Goal: Task Accomplishment & Management: Manage account settings

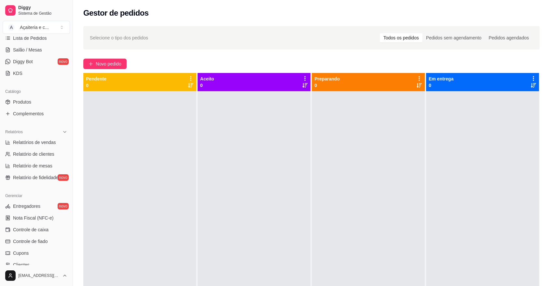
scroll to position [116, 0]
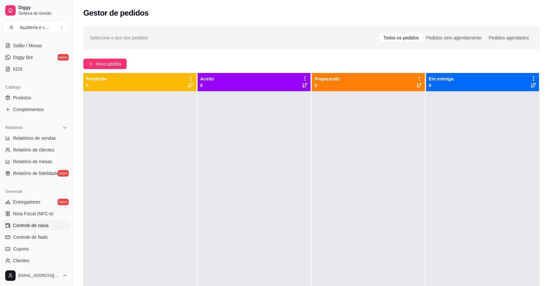
click at [30, 225] on span "Controle de caixa" at bounding box center [30, 225] width 35 height 7
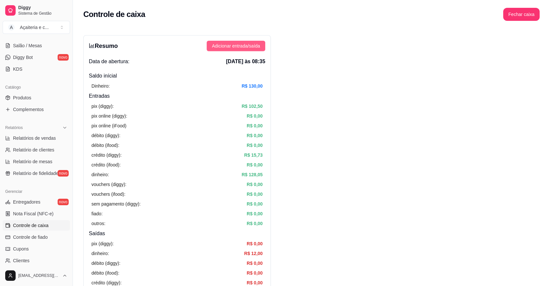
click at [259, 44] on span "Adicionar entrada/saída" at bounding box center [236, 45] width 48 height 7
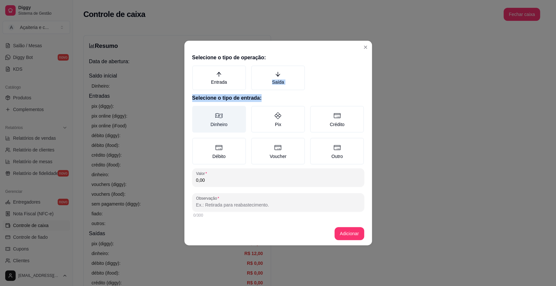
drag, startPoint x: 267, startPoint y: 72, endPoint x: 199, endPoint y: 119, distance: 82.7
click at [199, 119] on div "Selecione o tipo de operação: Entrada Saída Selecione o tipo de entrada: Dinhei…" at bounding box center [278, 136] width 188 height 171
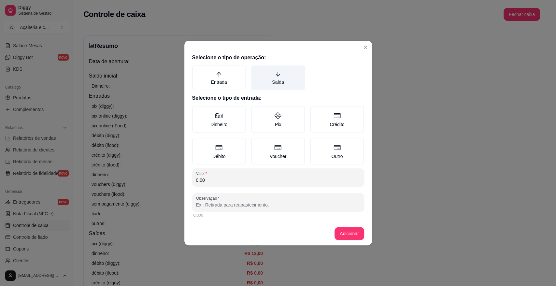
click at [302, 74] on label "Saída" at bounding box center [278, 77] width 54 height 25
click at [256, 70] on button "Saída" at bounding box center [253, 67] width 5 height 5
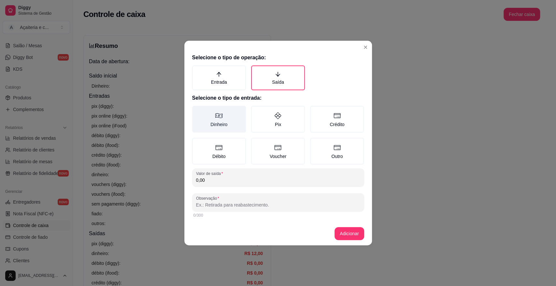
click at [206, 115] on label "Dinheiro" at bounding box center [219, 119] width 54 height 27
click at [197, 111] on button "Dinheiro" at bounding box center [194, 108] width 5 height 5
click at [206, 178] on input "0,00" at bounding box center [278, 180] width 164 height 7
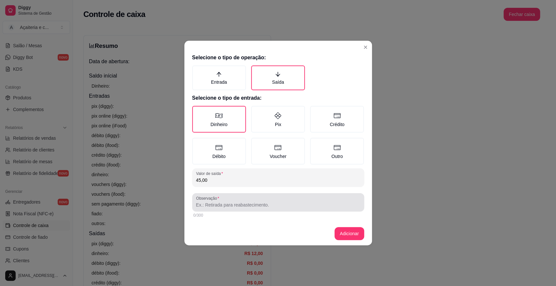
type input "45,00"
click at [223, 206] on input "Observação" at bounding box center [278, 205] width 164 height 7
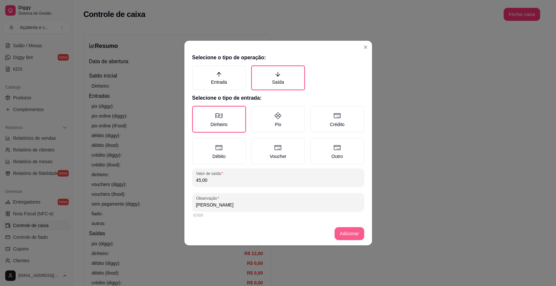
type input "[PERSON_NAME]"
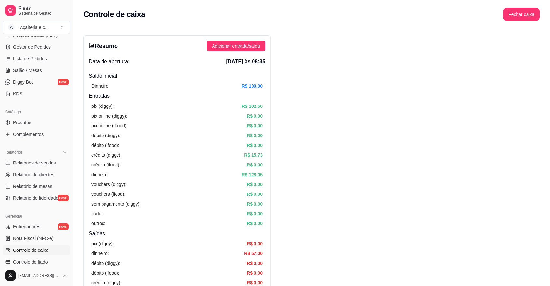
scroll to position [87, 0]
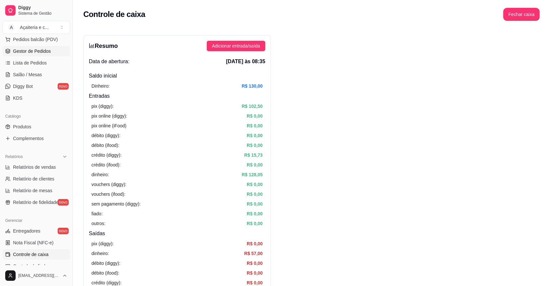
click at [48, 49] on span "Gestor de Pedidos" at bounding box center [32, 51] width 38 height 7
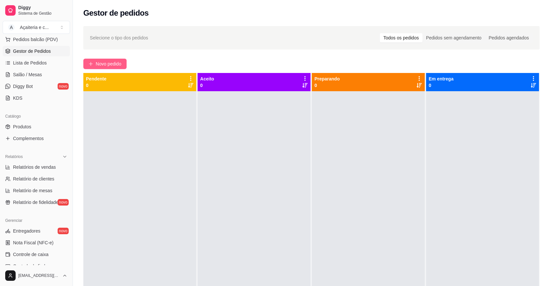
click at [104, 59] on button "Novo pedido" at bounding box center [104, 64] width 43 height 10
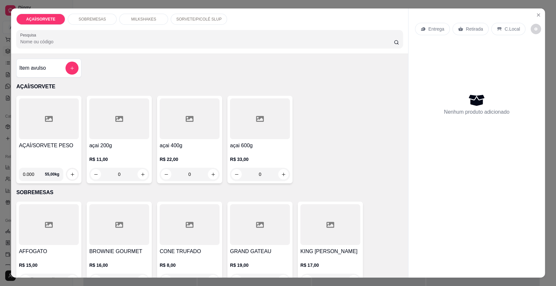
click at [58, 119] on div at bounding box center [49, 118] width 60 height 41
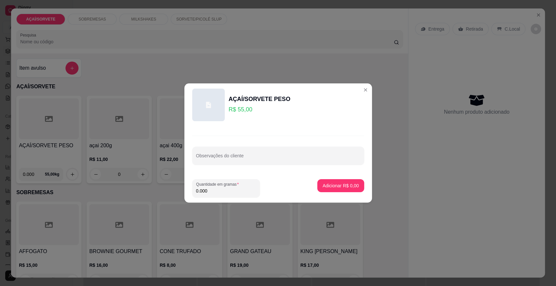
click at [211, 189] on input "0.000" at bounding box center [226, 191] width 60 height 7
type input "0.140"
click at [322, 187] on p "Adicionar R$ 7,70" at bounding box center [340, 185] width 36 height 7
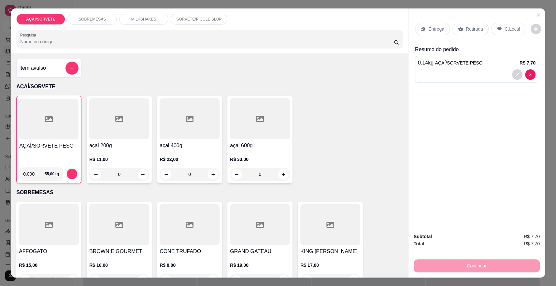
click at [504, 29] on p "C.Local" at bounding box center [511, 29] width 15 height 7
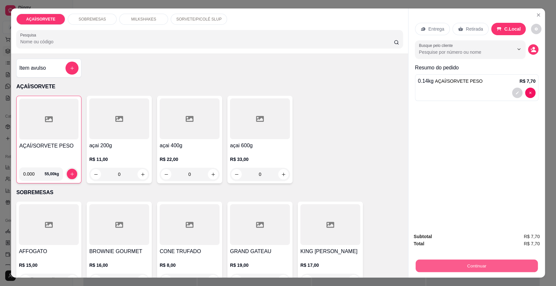
click at [456, 259] on button "Continuar" at bounding box center [477, 265] width 122 height 13
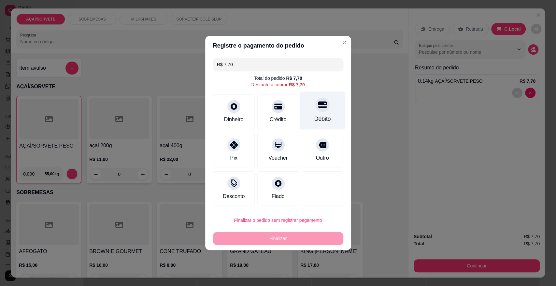
click at [324, 118] on div "Débito" at bounding box center [322, 119] width 17 height 8
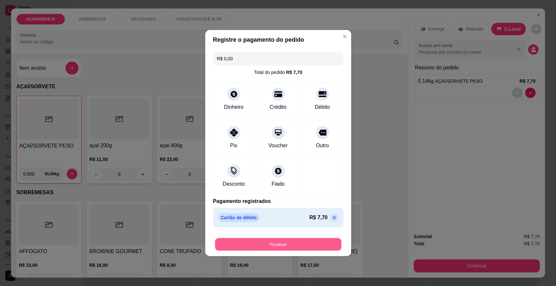
click at [292, 245] on button "Finalizar" at bounding box center [278, 244] width 126 height 13
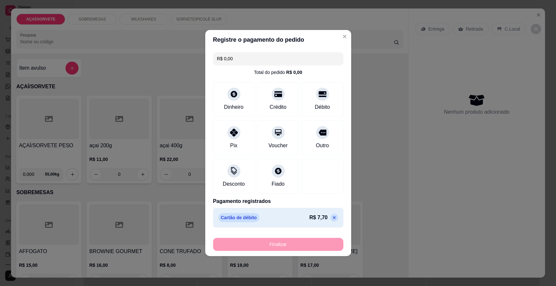
type input "-R$ 7,70"
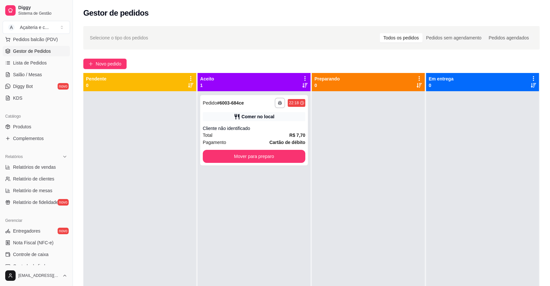
click at [103, 57] on div "**********" at bounding box center [311, 194] width 477 height 345
click at [109, 60] on span "Novo pedido" at bounding box center [109, 63] width 26 height 7
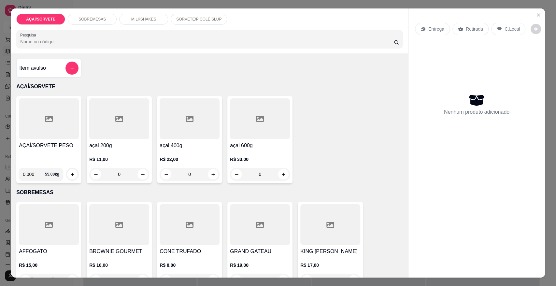
click at [63, 128] on div at bounding box center [49, 118] width 60 height 41
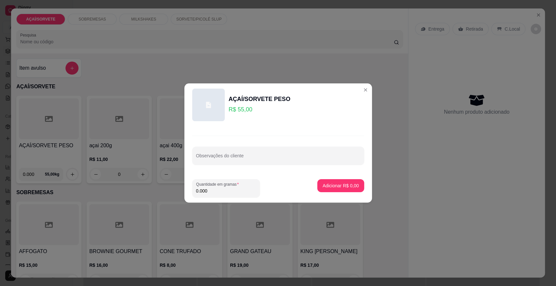
click at [220, 190] on input "0.000" at bounding box center [226, 191] width 60 height 7
type input "0.392"
click at [324, 185] on p "Adicionar R$ 21,56" at bounding box center [339, 185] width 38 height 6
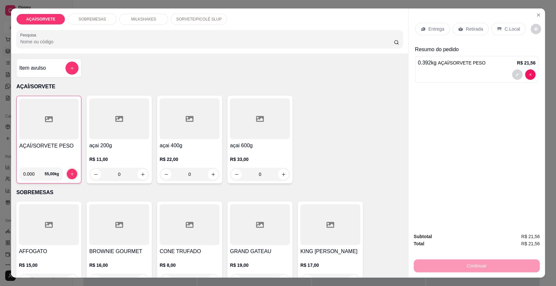
click at [58, 118] on div at bounding box center [48, 119] width 59 height 41
click at [40, 131] on div at bounding box center [48, 119] width 59 height 41
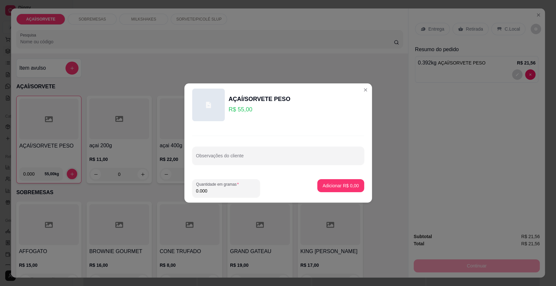
click at [221, 189] on input "0.000" at bounding box center [226, 191] width 60 height 7
type input "0.476"
click at [322, 185] on p "Adicionar R$ 26,18" at bounding box center [339, 185] width 38 height 6
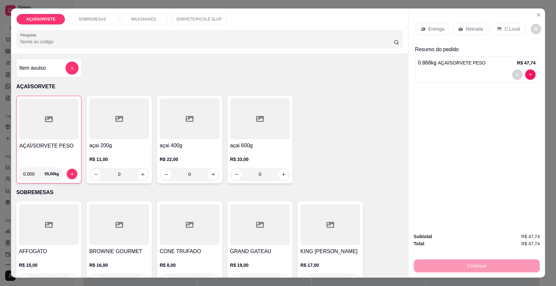
click at [39, 148] on h4 "AÇAÍ/SORVETE PESO" at bounding box center [48, 146] width 59 height 8
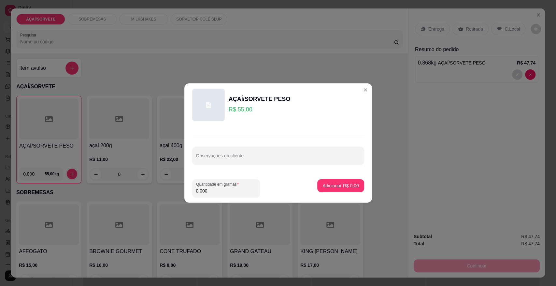
click at [212, 192] on input "0.000" at bounding box center [226, 191] width 60 height 7
type input "0.218"
click at [332, 188] on p "Adicionar R$ 11,99" at bounding box center [339, 185] width 38 height 6
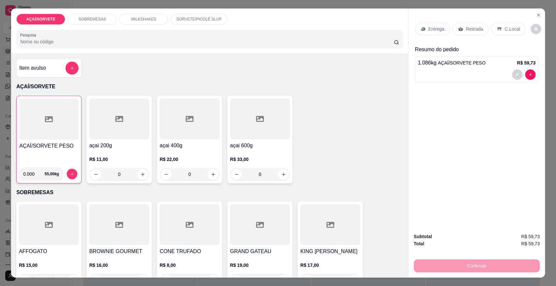
click at [497, 27] on icon at bounding box center [499, 29] width 4 height 4
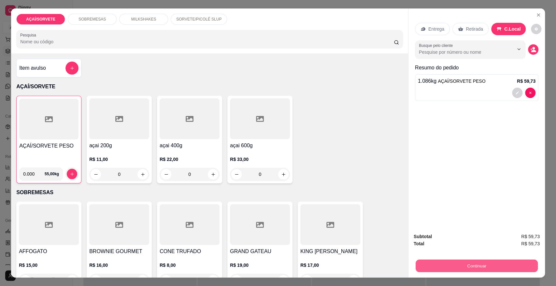
click at [476, 263] on button "Continuar" at bounding box center [477, 265] width 122 height 13
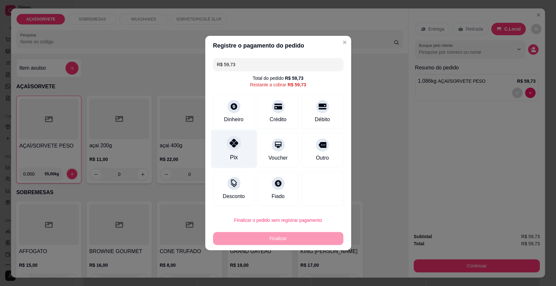
click at [248, 149] on div "Pix" at bounding box center [234, 149] width 46 height 38
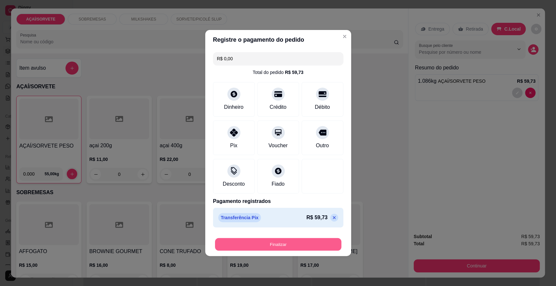
click at [305, 240] on button "Finalizar" at bounding box center [278, 244] width 126 height 13
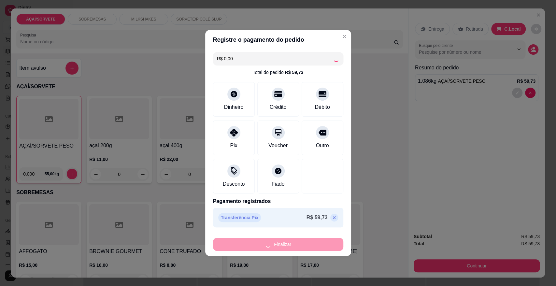
type input "-R$ 59,73"
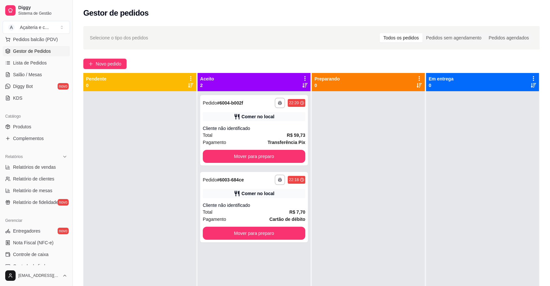
click at [30, 127] on span "Produtos" at bounding box center [22, 126] width 18 height 7
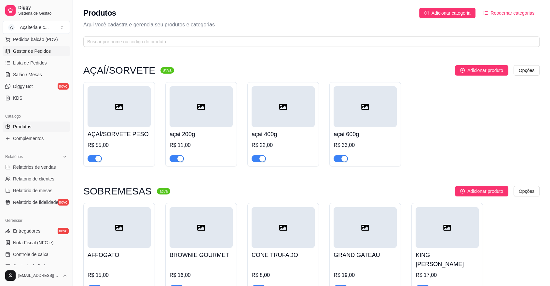
click at [31, 48] on span "Gestor de Pedidos" at bounding box center [32, 51] width 38 height 7
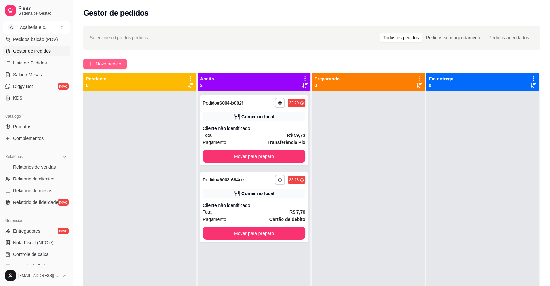
click at [101, 62] on span "Novo pedido" at bounding box center [109, 63] width 26 height 7
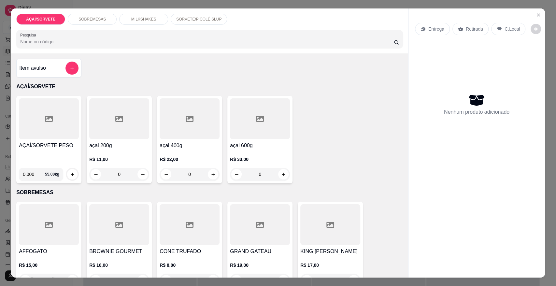
click at [50, 123] on div at bounding box center [49, 118] width 60 height 41
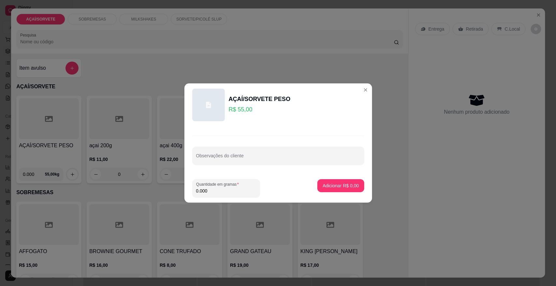
click at [219, 191] on input "0.000" at bounding box center [226, 191] width 60 height 7
type input "0.338"
click at [323, 184] on p "Adicionar R$ 18,59" at bounding box center [339, 185] width 38 height 6
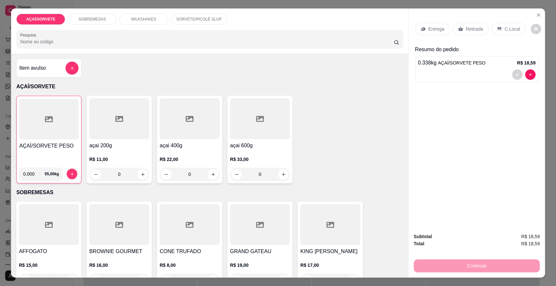
click at [511, 26] on p "C.Local" at bounding box center [511, 29] width 15 height 7
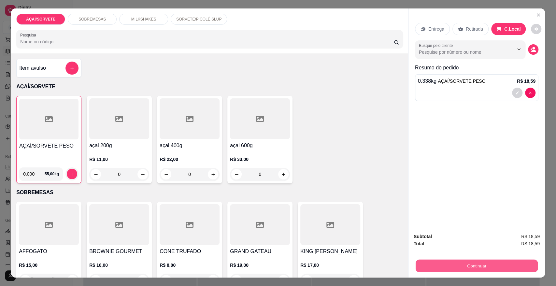
click at [509, 265] on button "Continuar" at bounding box center [477, 265] width 122 height 13
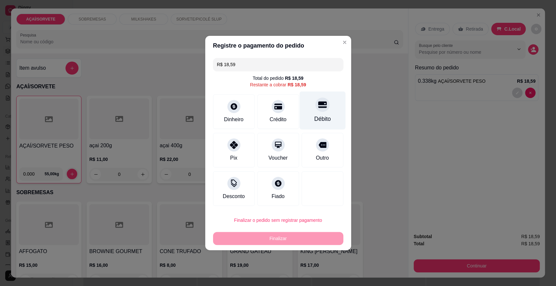
click at [300, 108] on div "Débito" at bounding box center [322, 111] width 46 height 38
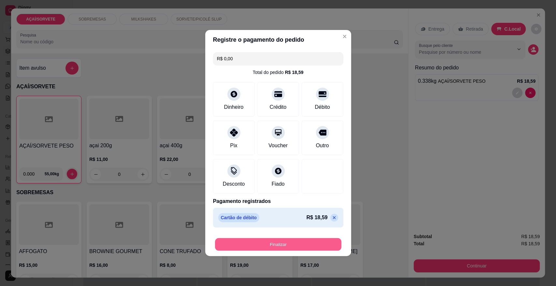
click at [274, 245] on button "Finalizar" at bounding box center [278, 244] width 126 height 13
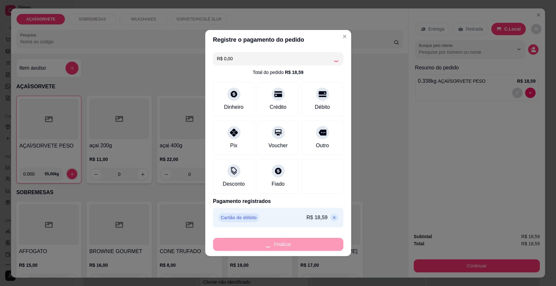
type input "-R$ 18,59"
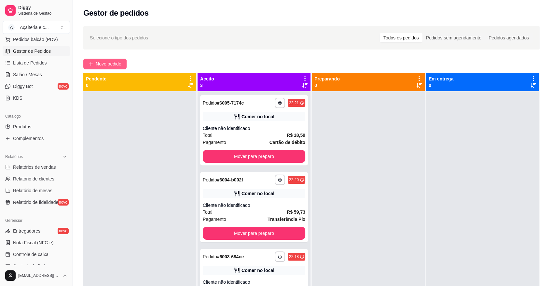
click at [99, 64] on span "Novo pedido" at bounding box center [109, 63] width 26 height 7
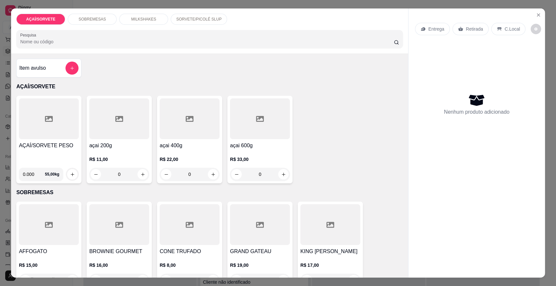
click at [44, 127] on div at bounding box center [49, 118] width 60 height 41
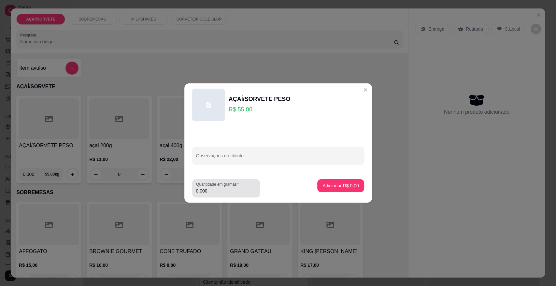
click at [221, 194] on div "0.000" at bounding box center [226, 188] width 60 height 13
type input "0.282"
click at [320, 184] on p "Adicionar R$ 15,51" at bounding box center [339, 185] width 38 height 6
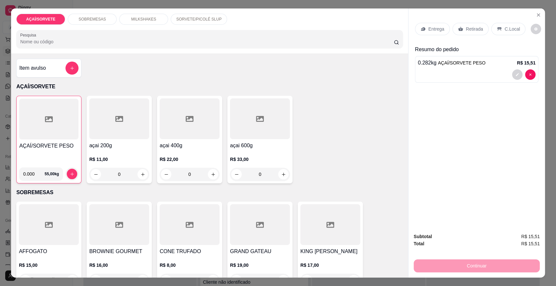
click at [466, 27] on p "Retirada" at bounding box center [474, 29] width 17 height 7
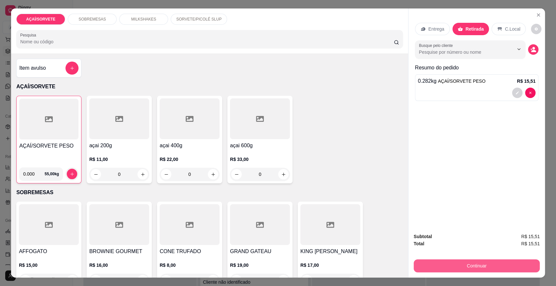
click at [464, 267] on button "Continuar" at bounding box center [477, 265] width 126 height 13
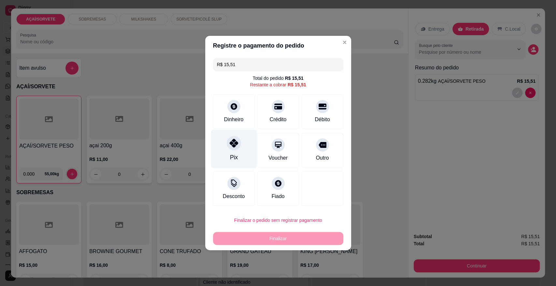
click at [221, 150] on div "Pix" at bounding box center [234, 149] width 46 height 38
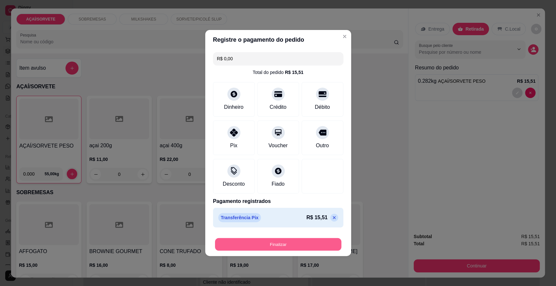
click at [283, 241] on button "Finalizar" at bounding box center [278, 244] width 126 height 13
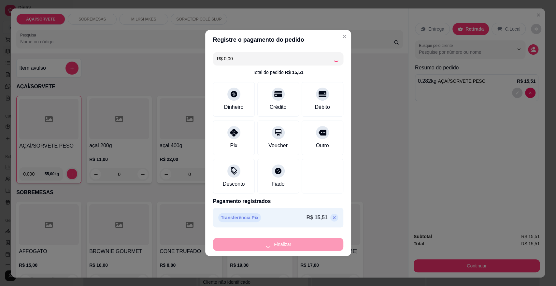
type input "-R$ 15,51"
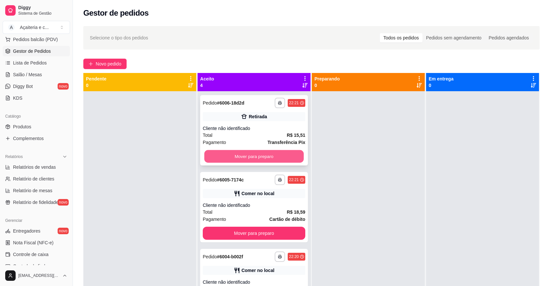
click at [240, 153] on button "Mover para preparo" at bounding box center [255, 156] width 100 height 13
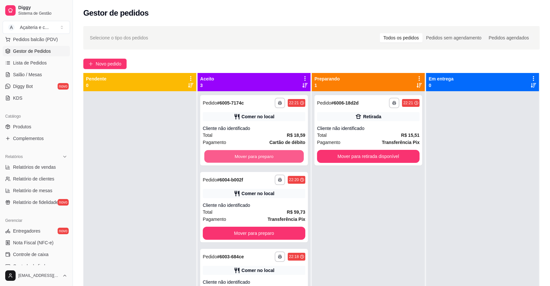
click at [240, 153] on button "Mover para preparo" at bounding box center [255, 156] width 100 height 13
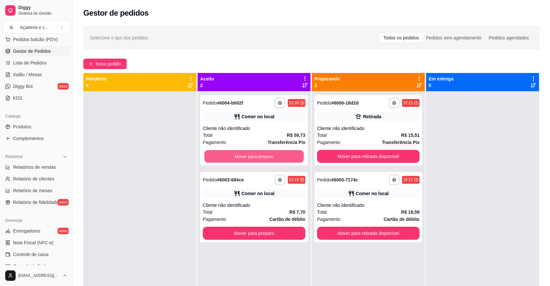
click at [240, 153] on button "Mover para preparo" at bounding box center [255, 156] width 100 height 13
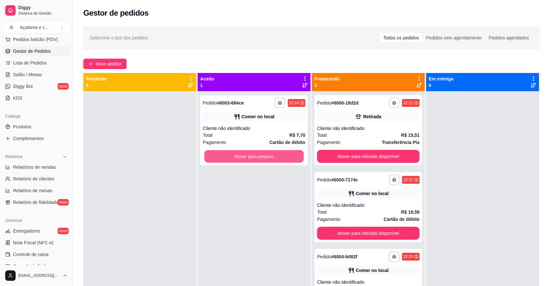
click at [240, 153] on button "Mover para preparo" at bounding box center [255, 156] width 100 height 13
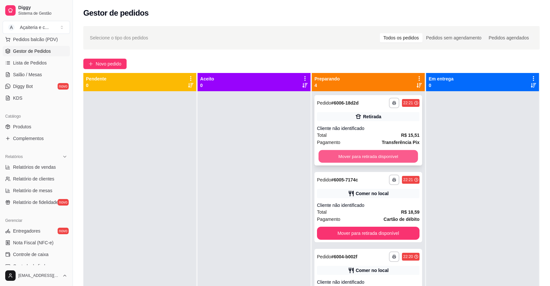
click at [327, 155] on button "Mover para retirada disponível" at bounding box center [369, 156] width 100 height 13
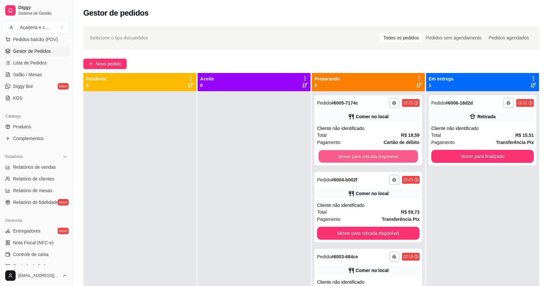
click at [327, 155] on button "Mover para retirada disponível" at bounding box center [369, 156] width 100 height 13
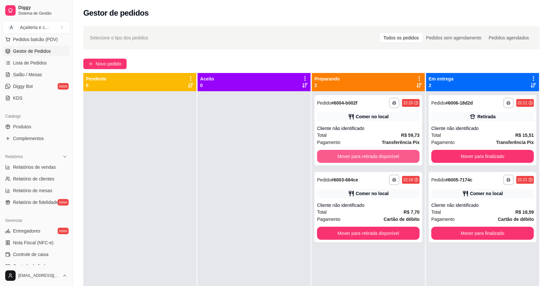
click at [327, 155] on button "Mover para retirada disponível" at bounding box center [368, 156] width 103 height 13
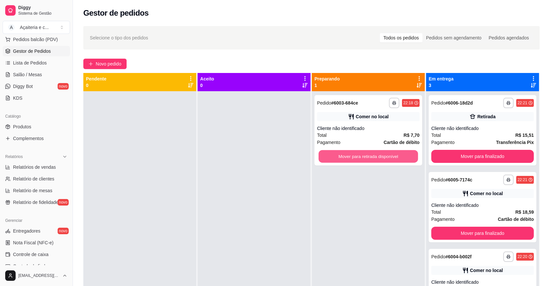
click at [327, 155] on button "Mover para retirada disponível" at bounding box center [369, 156] width 100 height 13
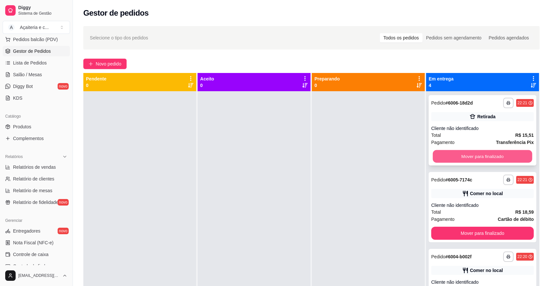
click at [449, 155] on button "Mover para finalizado" at bounding box center [483, 156] width 100 height 13
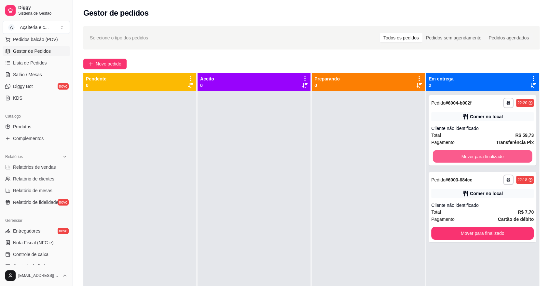
click at [449, 155] on button "Mover para finalizado" at bounding box center [483, 156] width 100 height 13
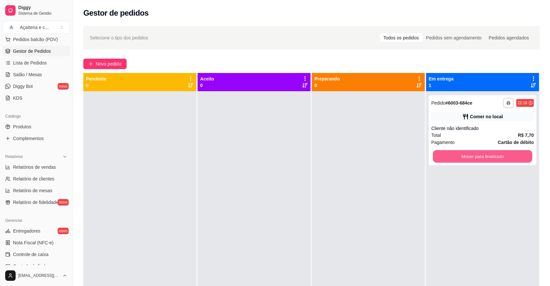
click at [449, 155] on button "Mover para finalizado" at bounding box center [483, 156] width 100 height 13
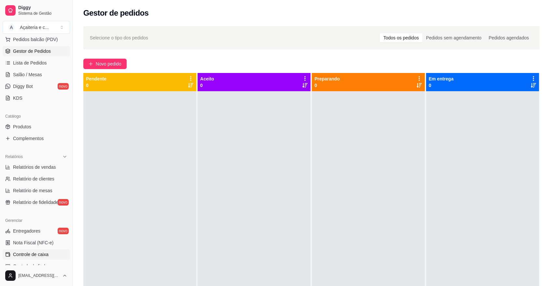
click at [58, 252] on link "Controle de caixa" at bounding box center [36, 254] width 67 height 10
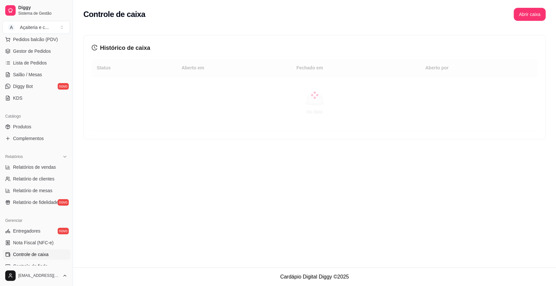
click at [58, 252] on link "Controle de caixa" at bounding box center [36, 254] width 67 height 10
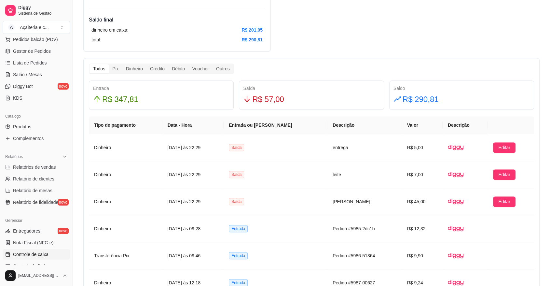
scroll to position [327, 0]
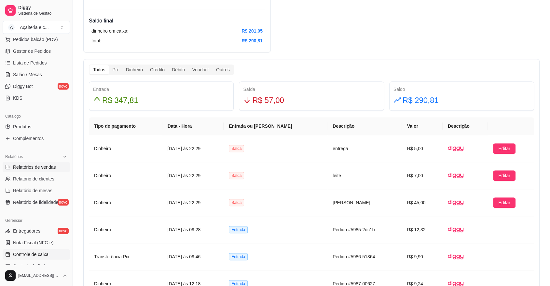
click at [47, 166] on span "Relatórios de vendas" at bounding box center [34, 167] width 43 height 7
select select "ALL"
select select "0"
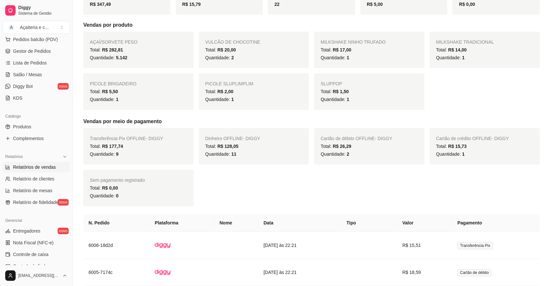
scroll to position [107, 0]
click at [48, 251] on span "Controle de caixa" at bounding box center [30, 254] width 35 height 7
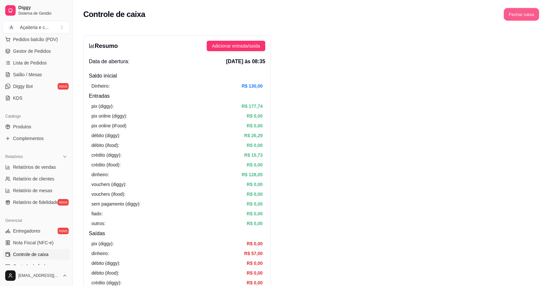
click at [518, 17] on button "Fechar caixa" at bounding box center [521, 14] width 35 height 13
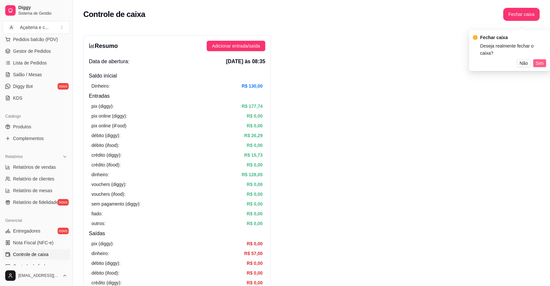
click at [542, 60] on span "Sim" at bounding box center [540, 63] width 8 height 7
